Goal: Use online tool/utility: Utilize a website feature to perform a specific function

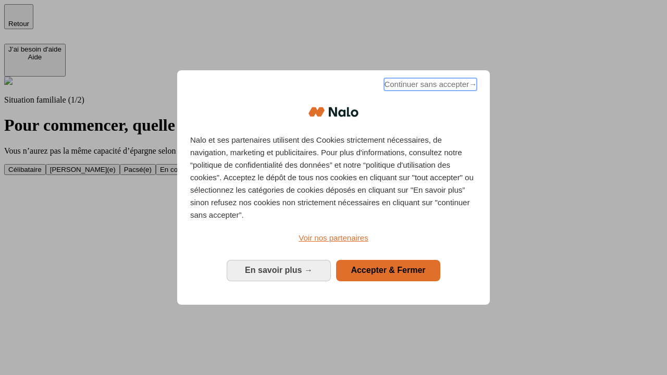
click at [429, 86] on span "Continuer sans accepter →" at bounding box center [430, 84] width 93 height 13
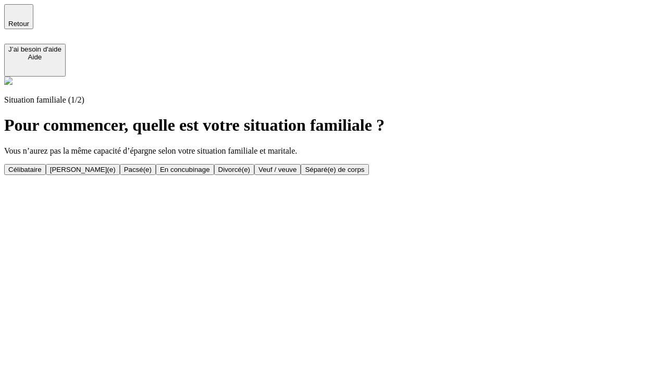
click at [296, 173] on div "Veuf / veuve" at bounding box center [277, 170] width 38 height 8
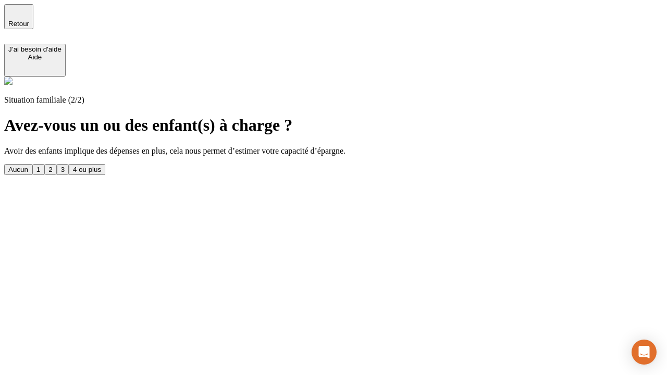
click at [40, 166] on div "1" at bounding box center [38, 170] width 4 height 8
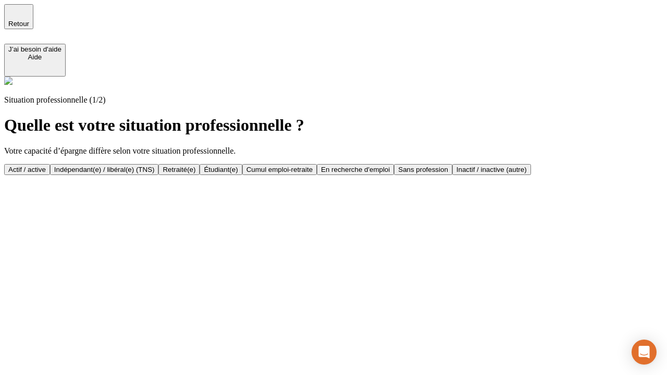
click at [195, 169] on div "Retraité(e)" at bounding box center [179, 170] width 33 height 8
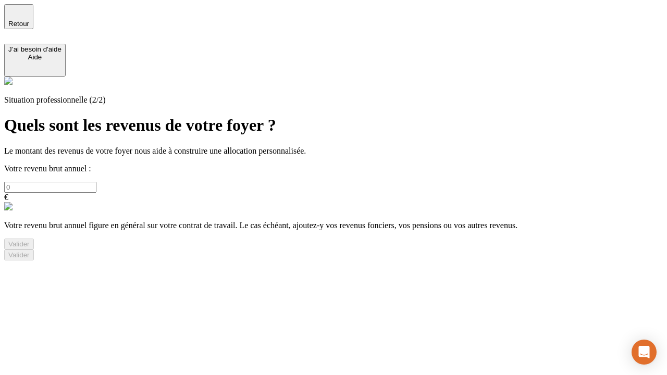
click at [96, 182] on input "text" at bounding box center [50, 187] width 92 height 11
type input "30 000"
click at [30, 248] on div "Valider" at bounding box center [18, 244] width 21 height 8
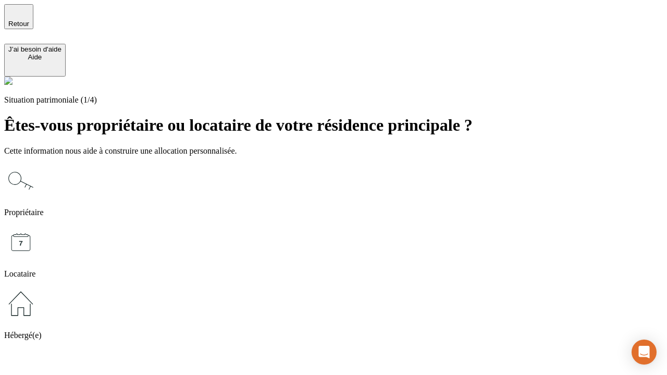
click at [38, 226] on icon at bounding box center [20, 242] width 33 height 33
type input "1 000"
click at [38, 226] on icon at bounding box center [20, 242] width 33 height 33
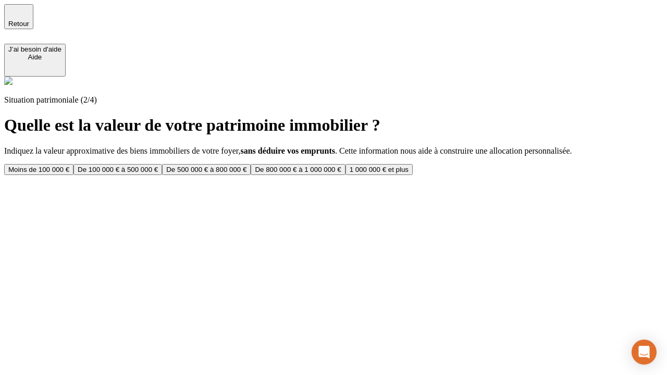
click at [69, 166] on div "Moins de 100 000 €" at bounding box center [38, 170] width 61 height 8
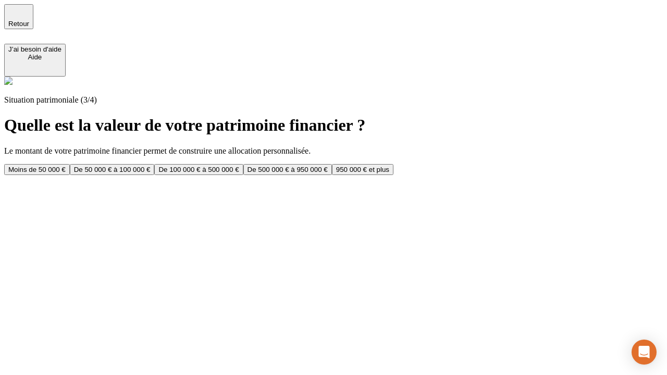
click at [66, 166] on div "Moins de 50 000 €" at bounding box center [36, 170] width 57 height 8
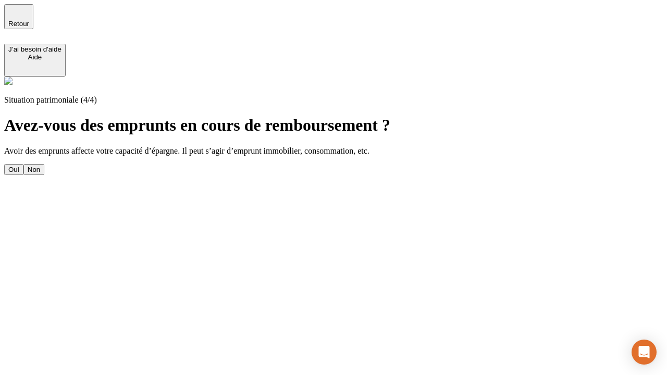
click at [40, 166] on div "Non" at bounding box center [34, 170] width 13 height 8
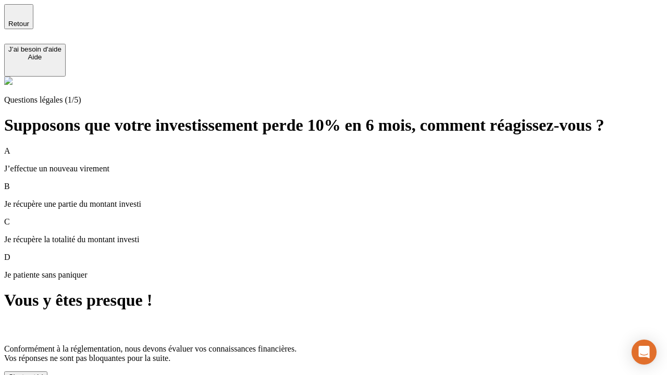
click at [43, 373] on div "C'est noté !" at bounding box center [25, 377] width 35 height 8
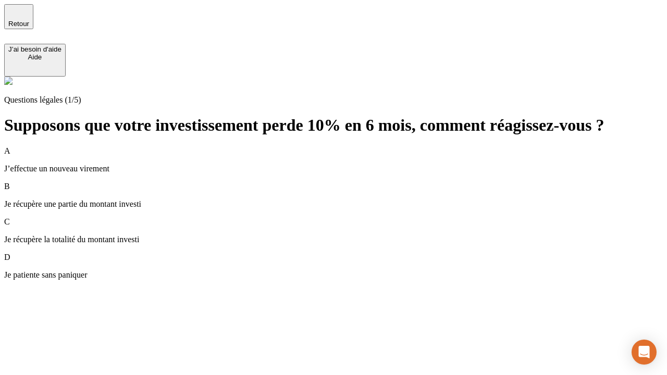
click at [346, 200] on p "Je récupère une partie du montant investi" at bounding box center [333, 204] width 659 height 9
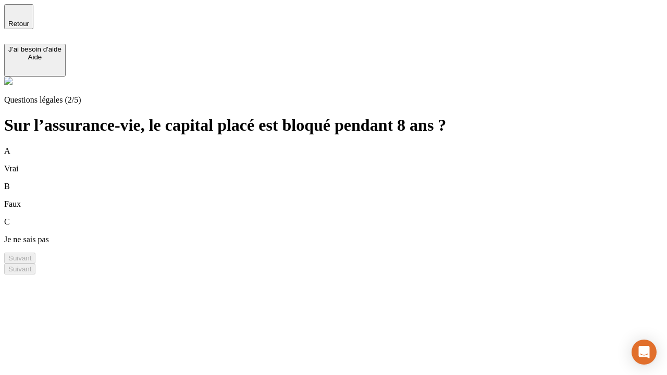
click at [346, 182] on div "B Faux" at bounding box center [333, 195] width 659 height 27
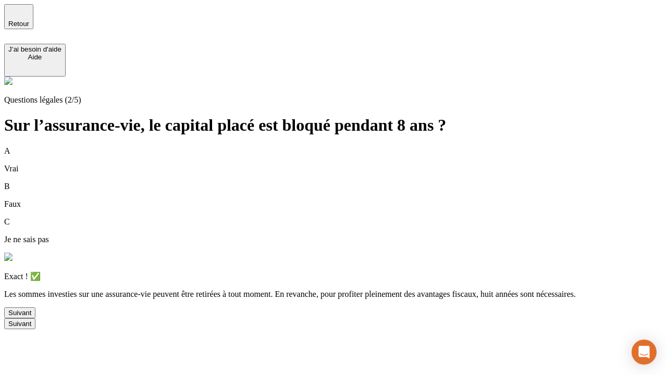
click at [31, 317] on div "Suivant" at bounding box center [19, 313] width 23 height 8
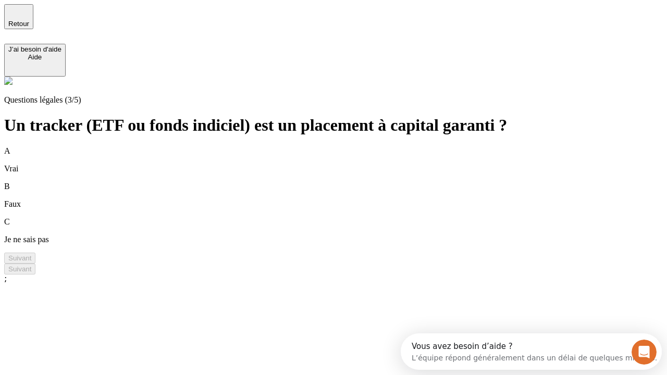
click at [346, 182] on div "B Faux" at bounding box center [333, 195] width 659 height 27
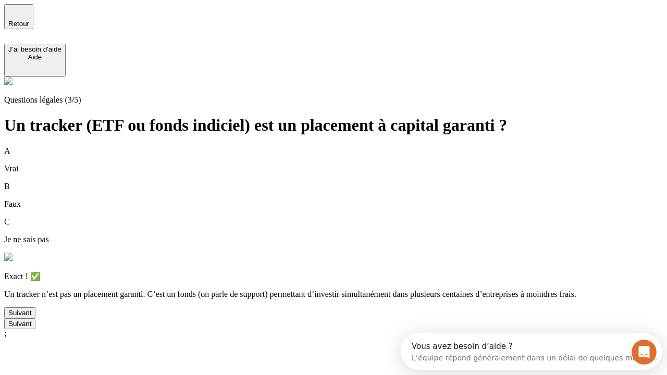
click at [31, 317] on div "Suivant" at bounding box center [19, 313] width 23 height 8
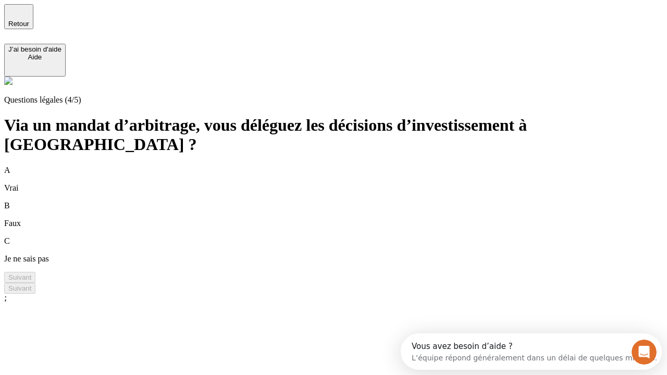
click at [346, 166] on div "A Vrai" at bounding box center [333, 179] width 659 height 27
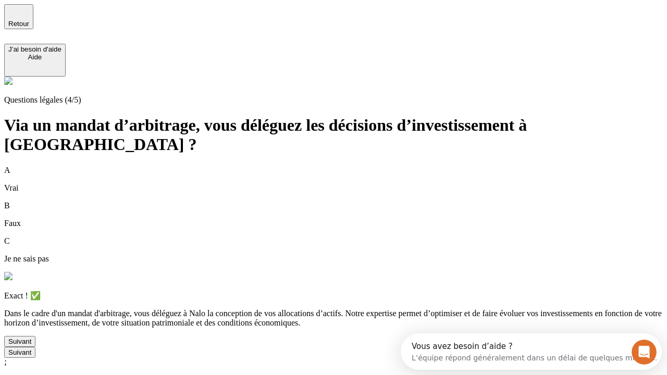
click at [31, 345] on div "Suivant" at bounding box center [19, 342] width 23 height 8
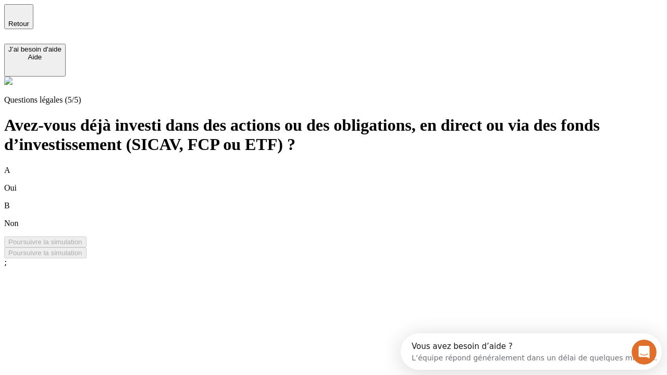
click at [346, 166] on div "A Oui" at bounding box center [333, 179] width 659 height 27
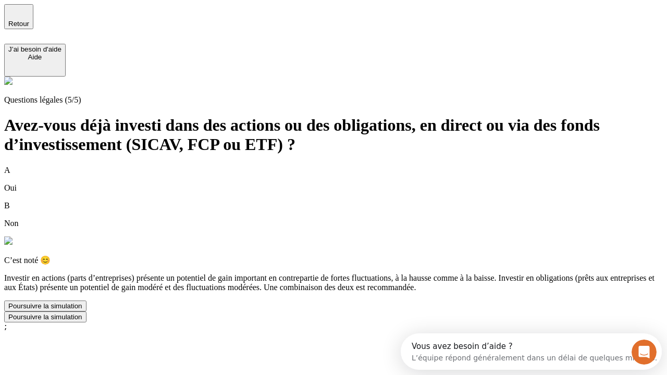
click at [82, 310] on div "Poursuivre la simulation" at bounding box center [45, 306] width 74 height 8
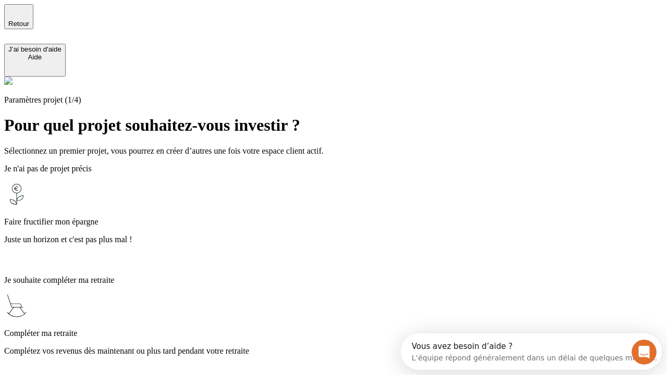
click at [346, 235] on p "Juste un horizon et c'est pas plus mal !" at bounding box center [333, 239] width 659 height 9
